Goal: Check status

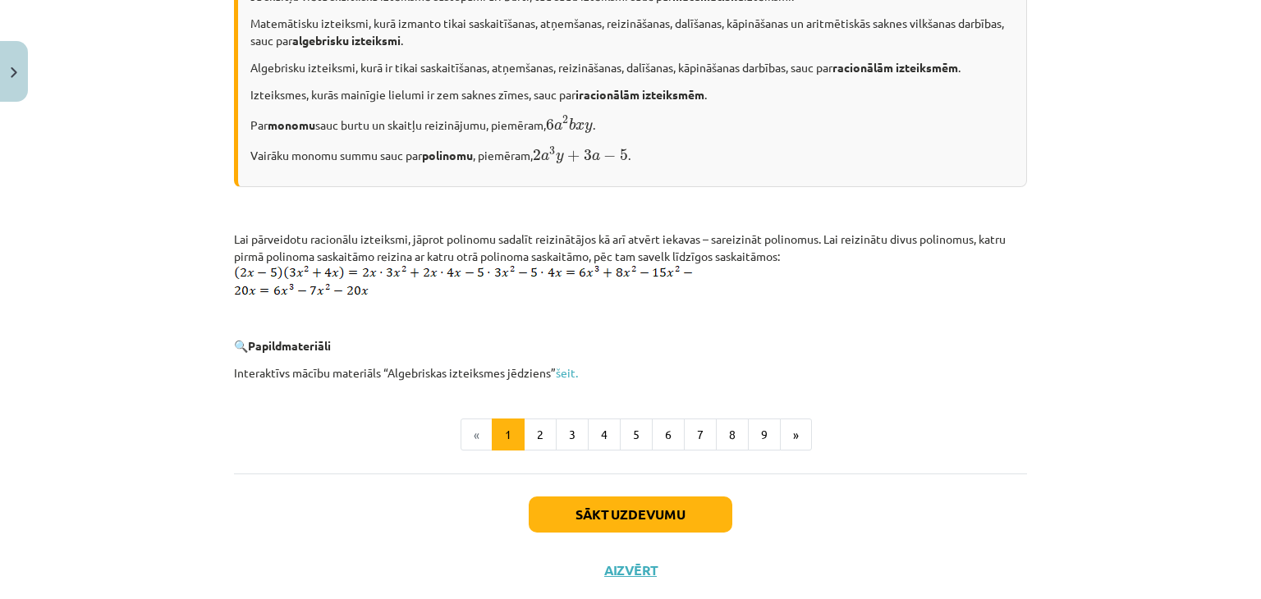
scroll to position [818, 0]
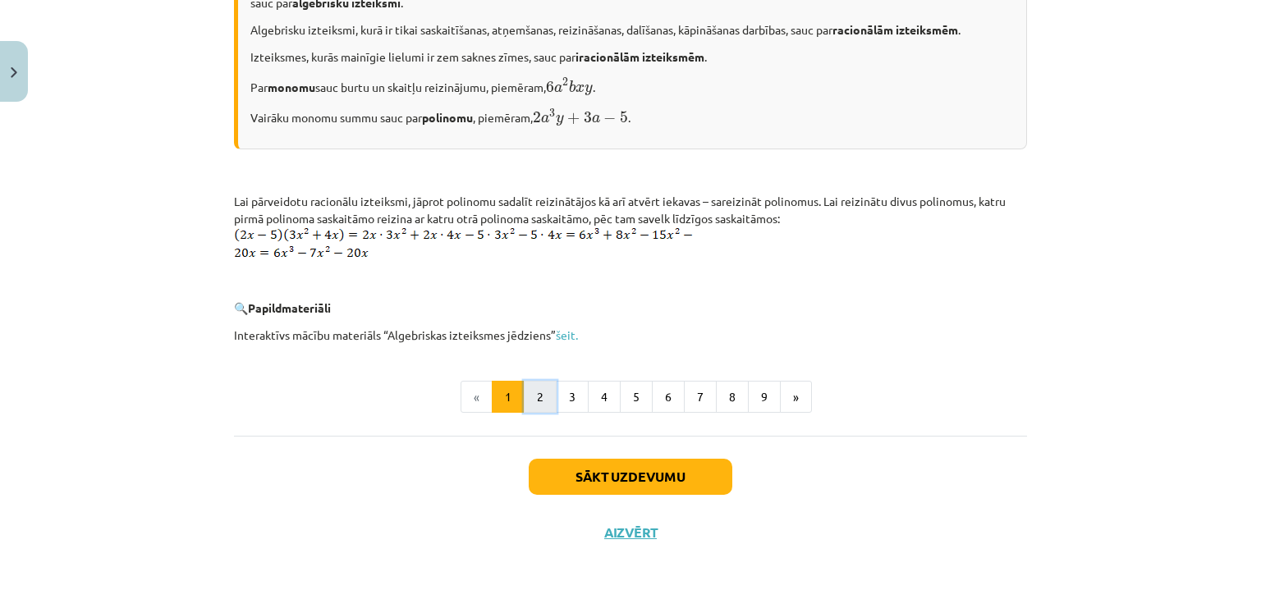
click at [534, 404] on button "2" at bounding box center [540, 397] width 33 height 33
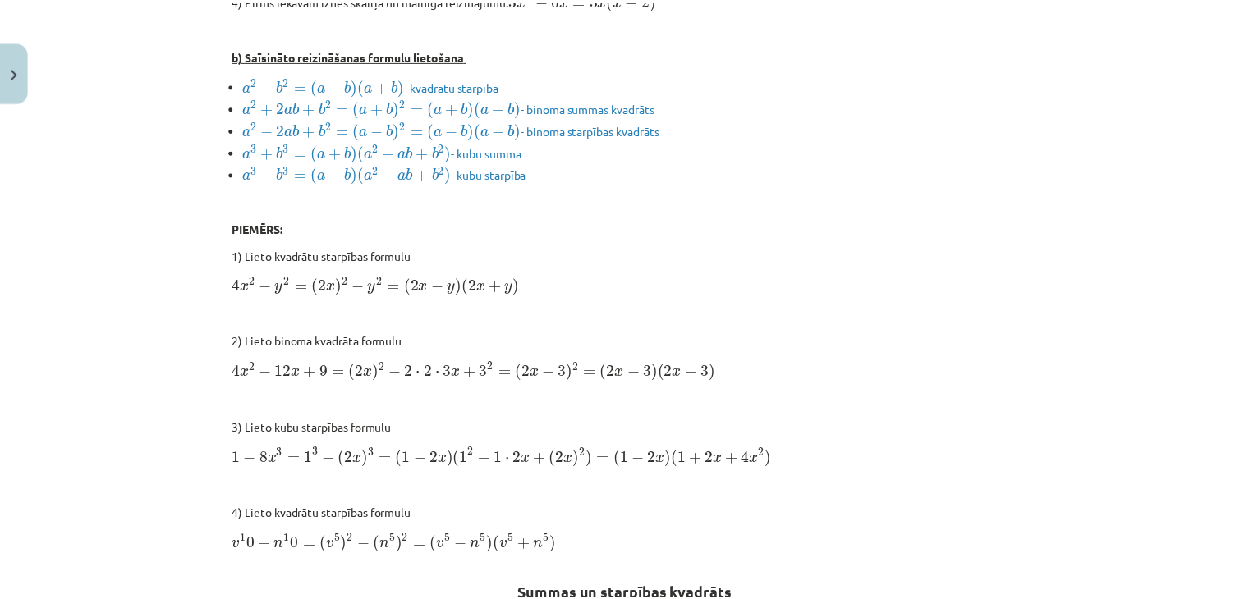
scroll to position [539, 0]
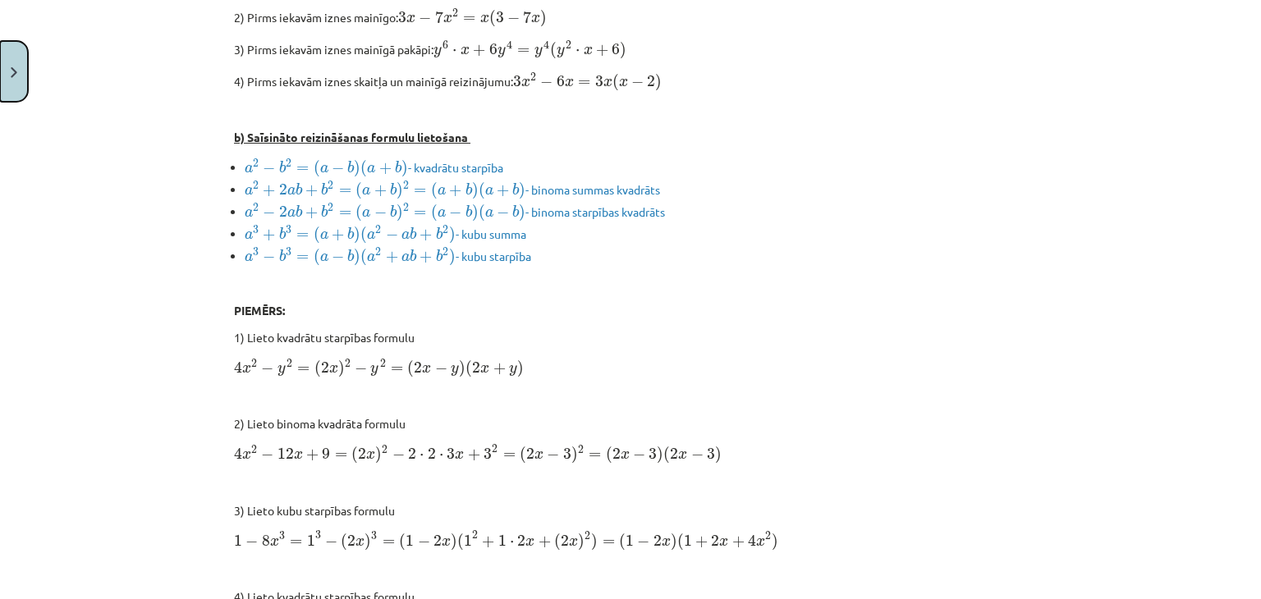
click at [16, 69] on img "Close" at bounding box center [14, 72] width 7 height 11
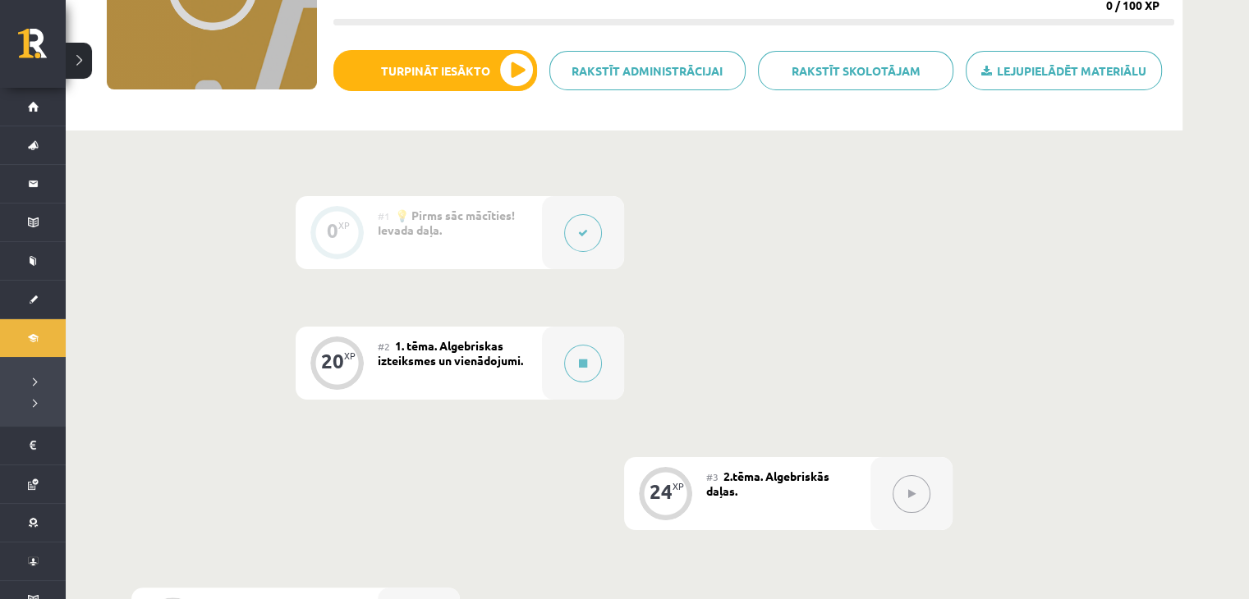
scroll to position [0, 0]
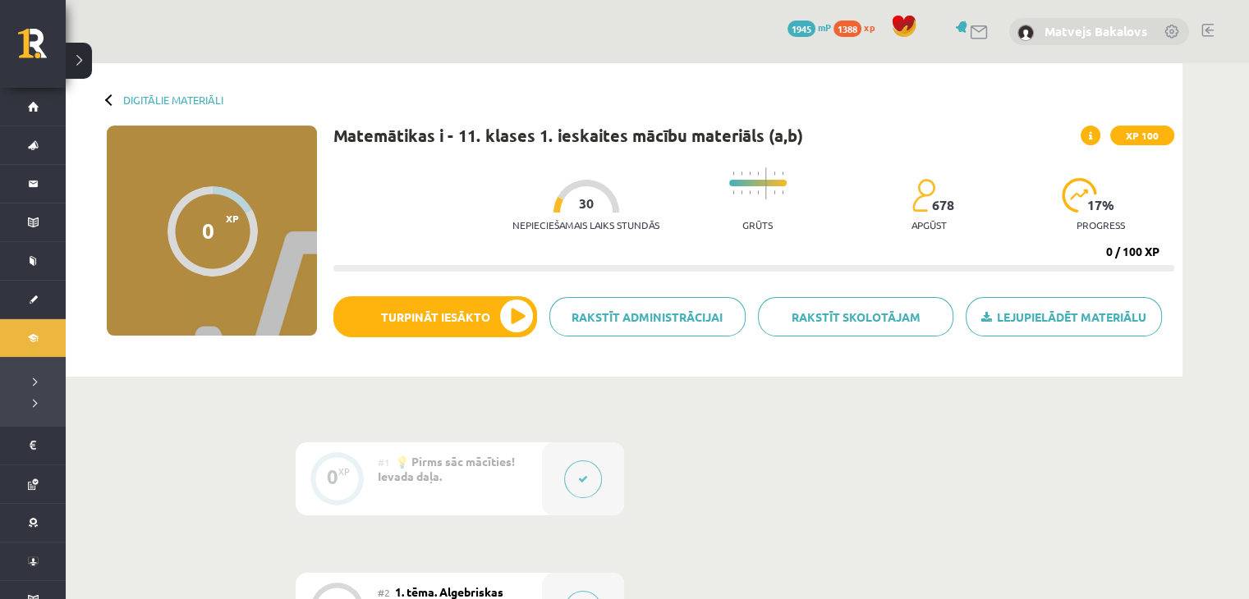
click at [1061, 29] on link "Matvejs Bakalovs" at bounding box center [1095, 31] width 103 height 16
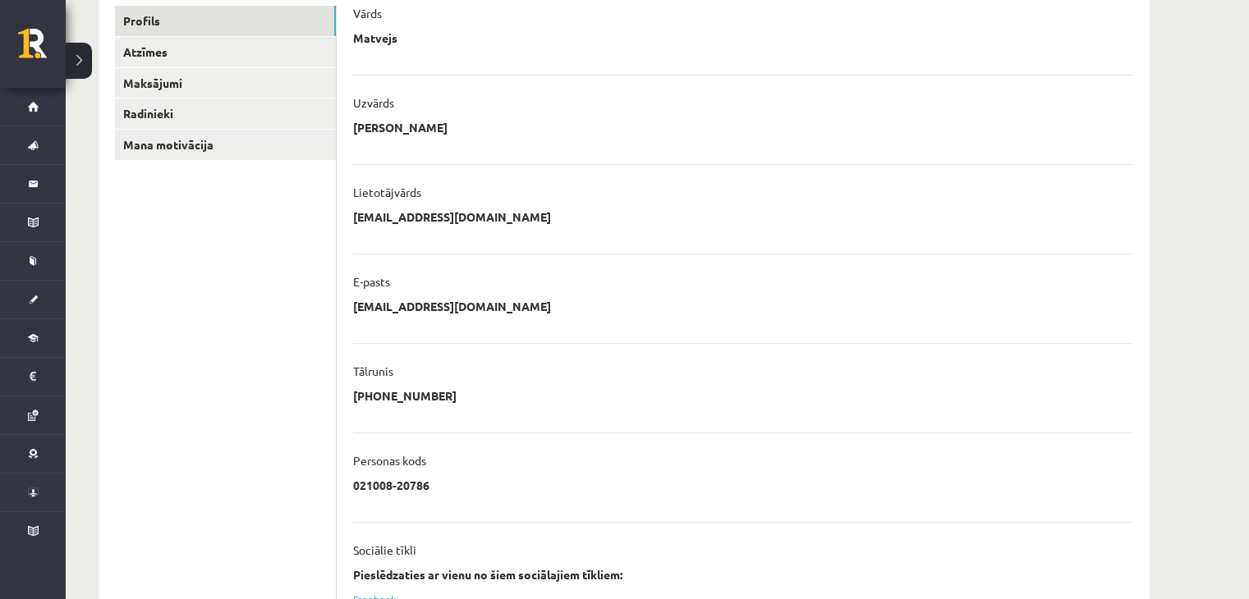
scroll to position [164, 0]
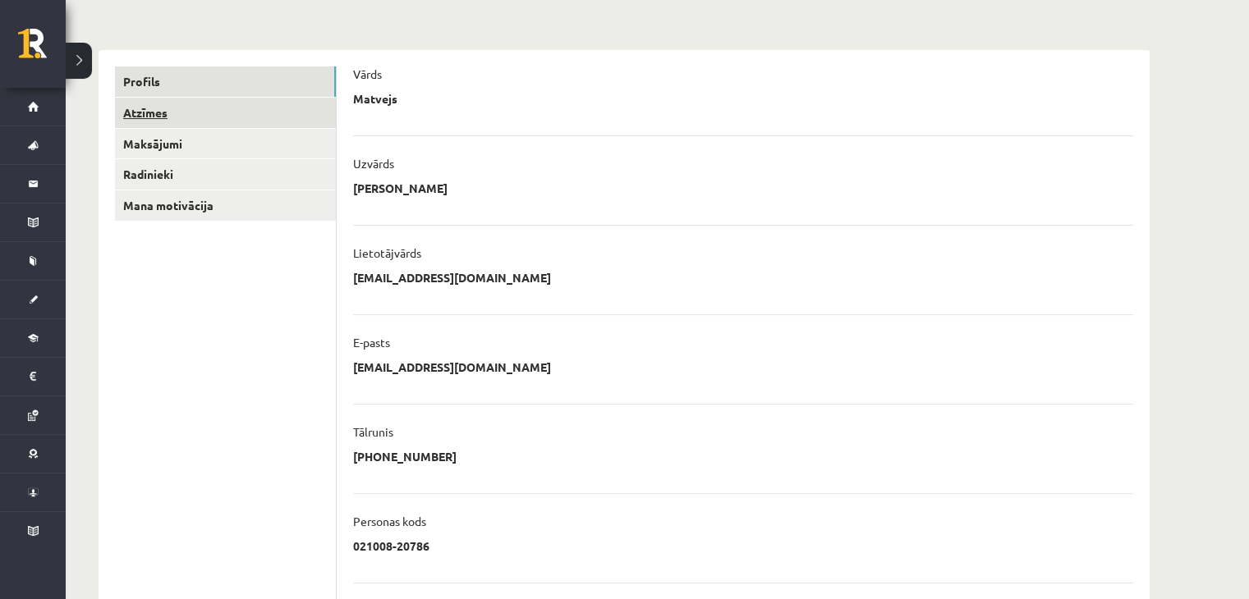
click at [176, 118] on link "Atzīmes" at bounding box center [225, 113] width 221 height 30
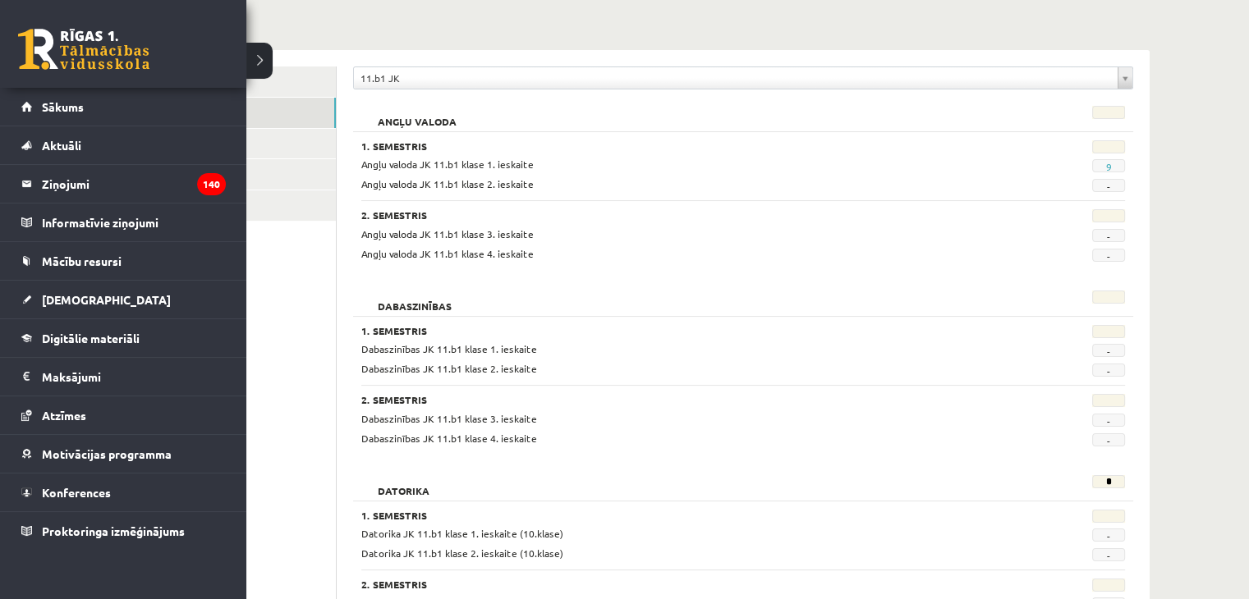
click at [89, 50] on link at bounding box center [83, 49] width 131 height 41
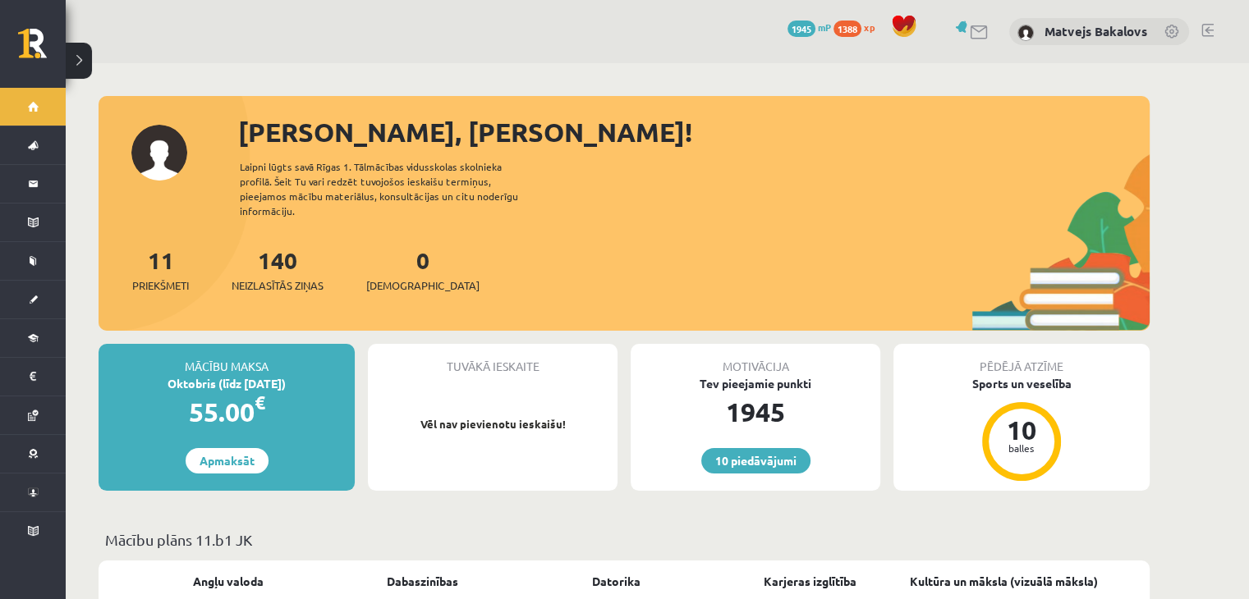
click at [500, 416] on p "Vēl nav pievienotu ieskaišu!" at bounding box center [492, 424] width 233 height 16
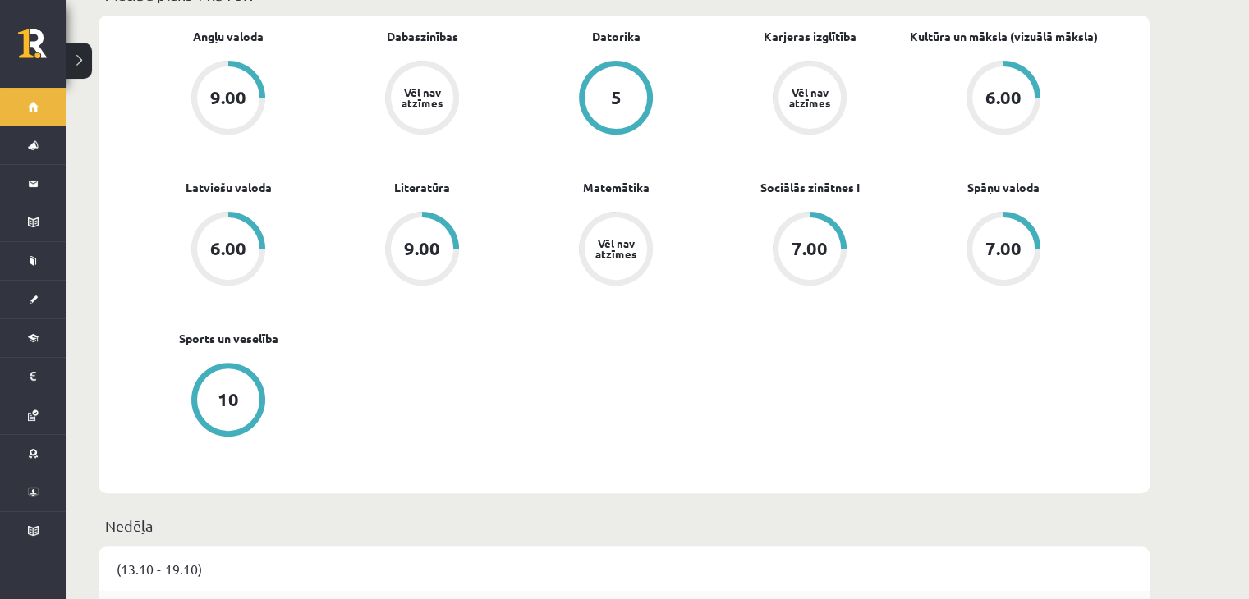
scroll to position [411, 0]
